Goal: Task Accomplishment & Management: Use online tool/utility

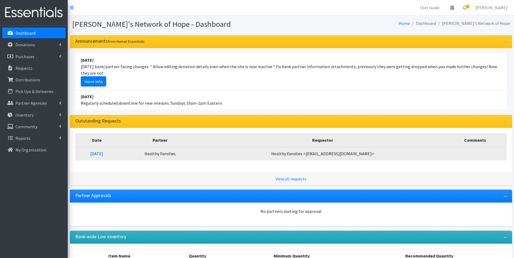
click at [103, 153] on link "[DATE]" at bounding box center [96, 153] width 13 height 5
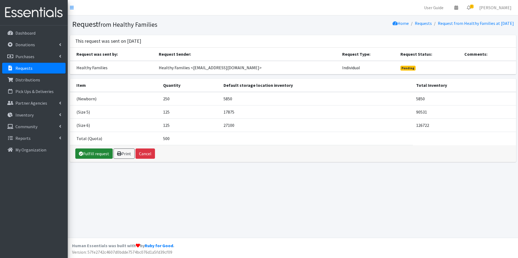
click at [93, 155] on link "Fulfill request" at bounding box center [93, 154] width 37 height 10
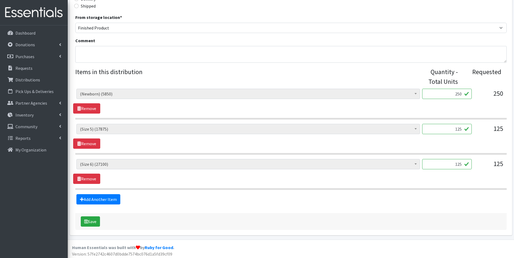
scroll to position [166, 0]
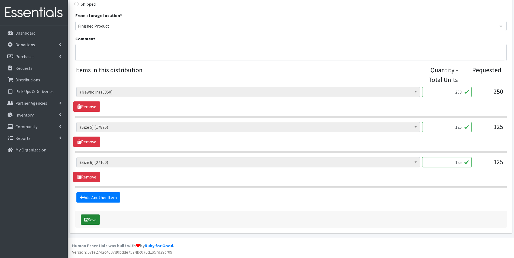
click at [92, 219] on button "Save" at bounding box center [90, 220] width 19 height 10
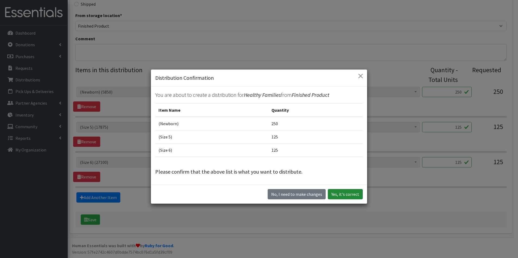
click at [348, 193] on button "Yes, it's correct" at bounding box center [345, 194] width 35 height 10
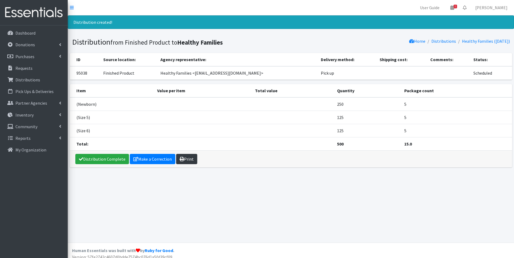
click at [187, 158] on link "Print" at bounding box center [186, 159] width 21 height 10
click at [25, 32] on p "Dashboard" at bounding box center [25, 32] width 20 height 5
